Goal: Information Seeking & Learning: Learn about a topic

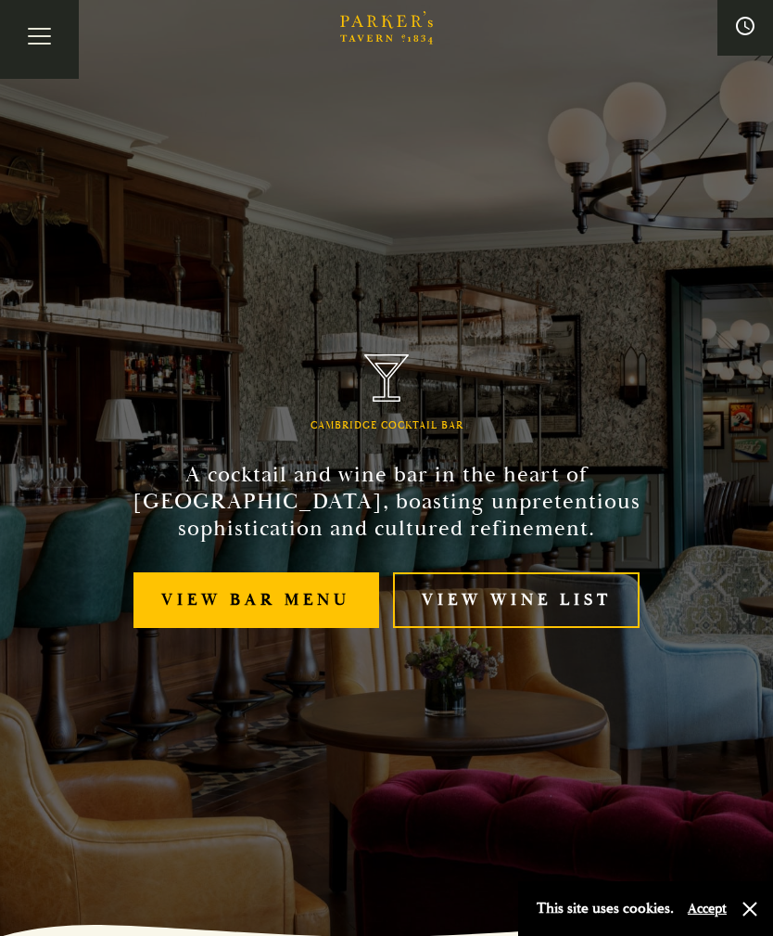
click at [146, 437] on div "Cambridge Cocktail Bar A cocktail and wine bar in the heart of Cambridge, boast…" at bounding box center [387, 468] width 742 height 936
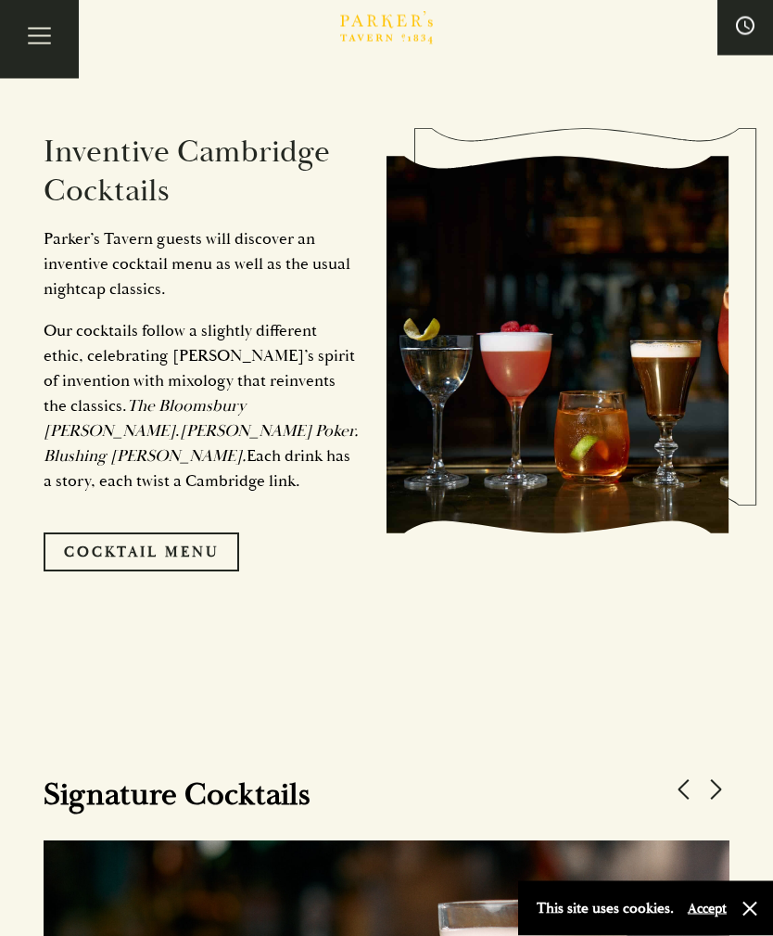
scroll to position [1171, 0]
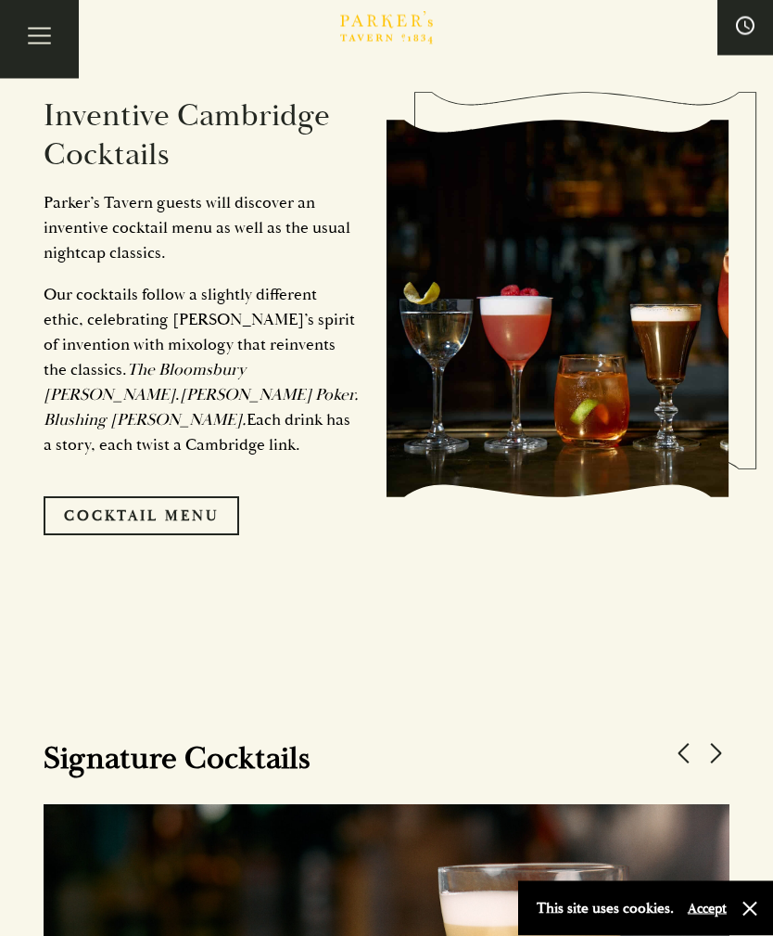
click at [108, 536] on link "Cocktail Menu" at bounding box center [142, 516] width 196 height 39
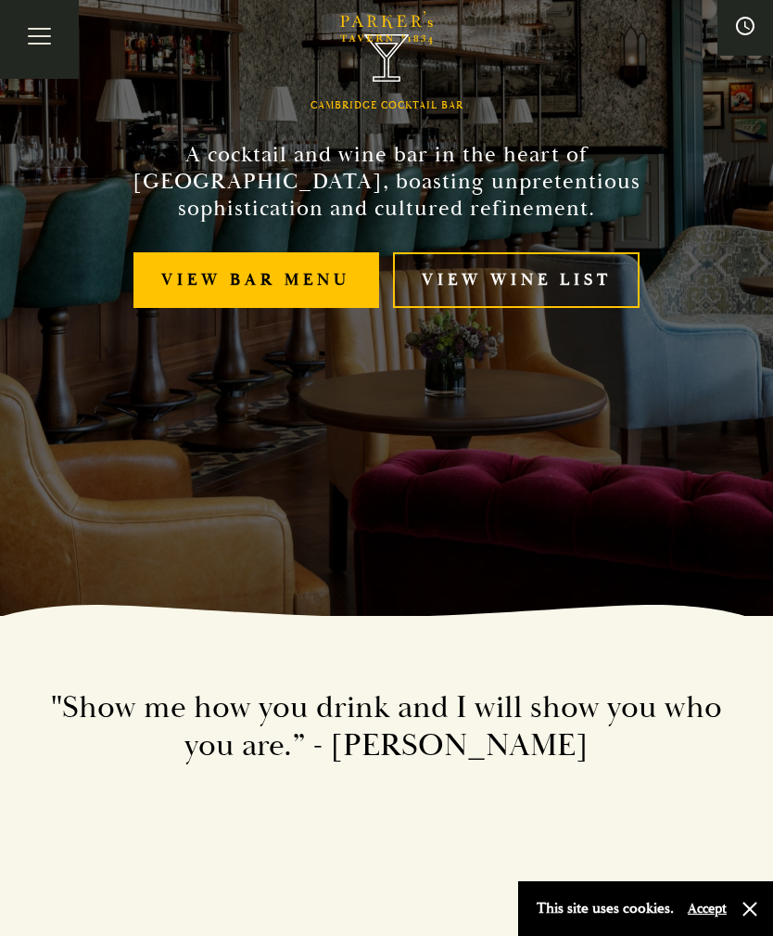
scroll to position [319, 0]
click at [205, 310] on link "View bar menu" at bounding box center [257, 281] width 246 height 57
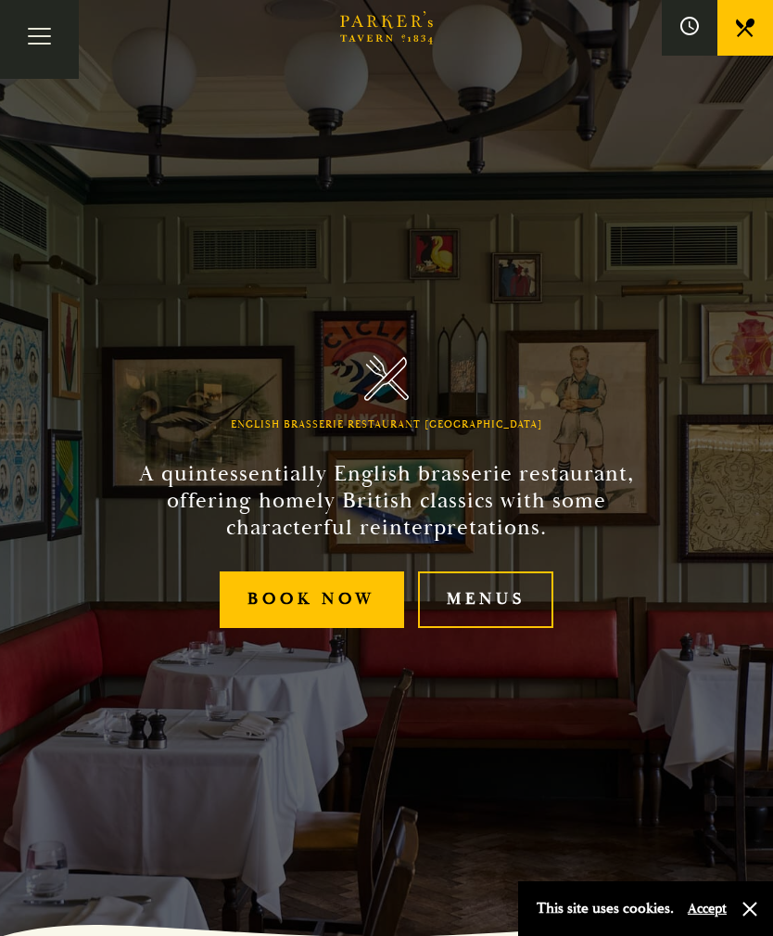
click at [479, 617] on link "Menus" at bounding box center [485, 599] width 135 height 57
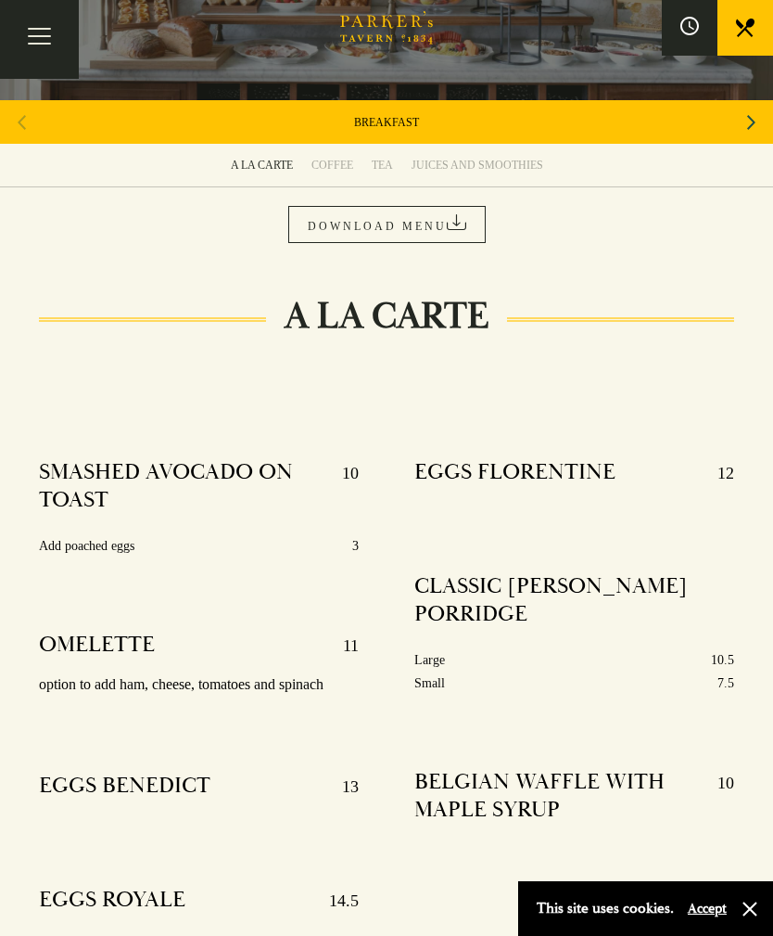
scroll to position [247, 0]
click at [384, 221] on link "DOWNLOAD MENU" at bounding box center [386, 225] width 197 height 37
